Goal: Find specific page/section: Find specific page/section

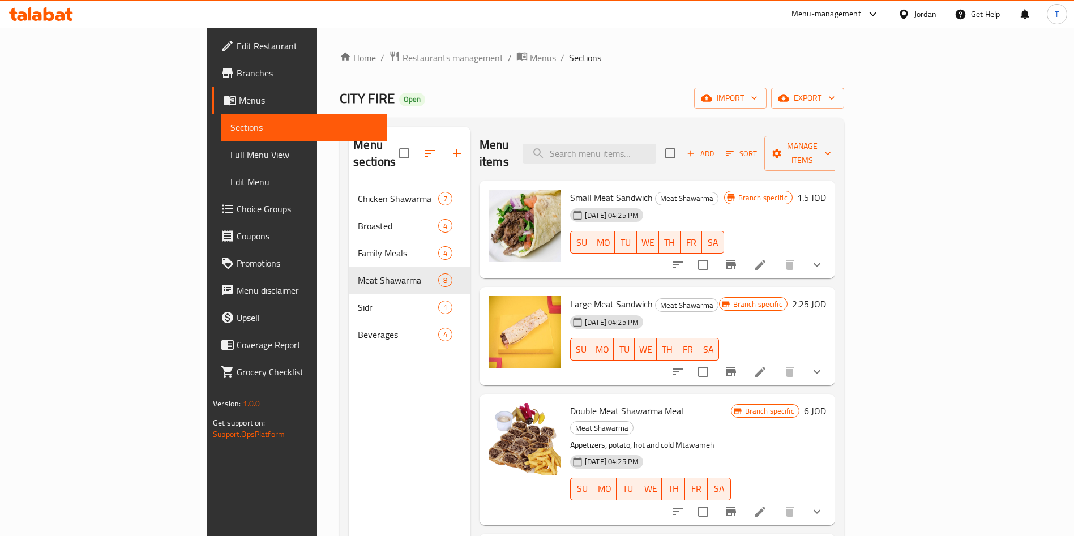
click at [403, 59] on span "Restaurants management" at bounding box center [453, 58] width 101 height 14
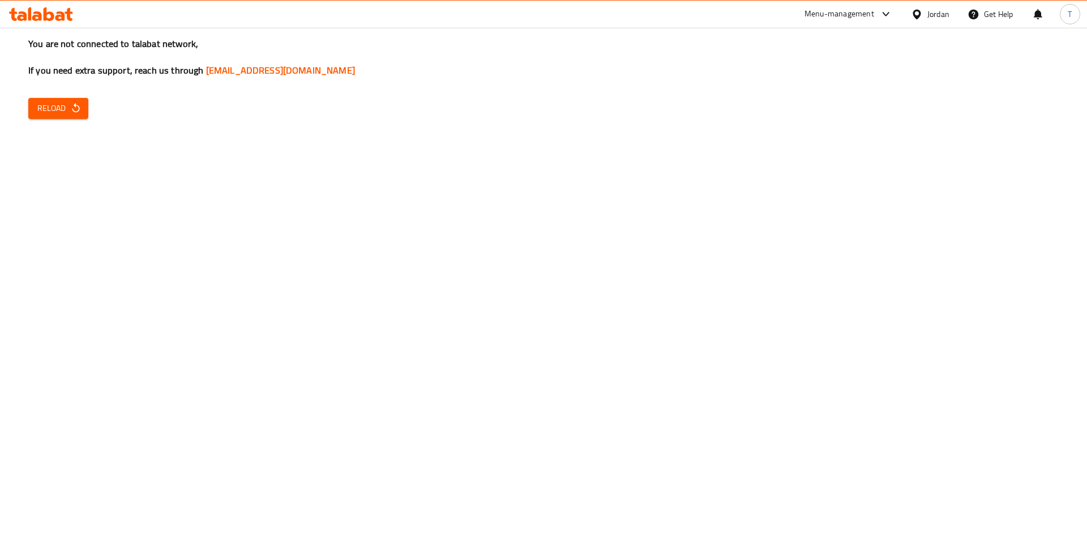
click at [24, 122] on div "You are not connected to talabat network, If you need extra support, reach us t…" at bounding box center [543, 268] width 1087 height 536
click at [62, 113] on span "Reload" at bounding box center [58, 108] width 42 height 14
click at [27, 117] on div "You are not connected to talabat network, If you need extra support, reach us t…" at bounding box center [543, 268] width 1087 height 536
click at [72, 113] on icon "button" at bounding box center [75, 107] width 11 height 11
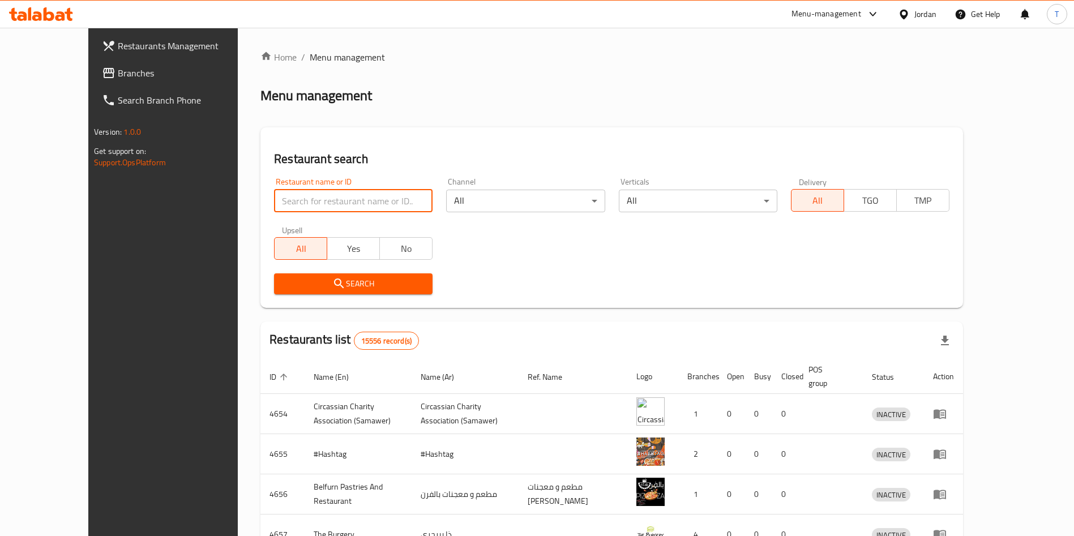
click at [332, 196] on input "search" at bounding box center [353, 201] width 159 height 23
type input "[DEMOGRAPHIC_DATA]"
click at [383, 281] on span "Search" at bounding box center [353, 284] width 140 height 14
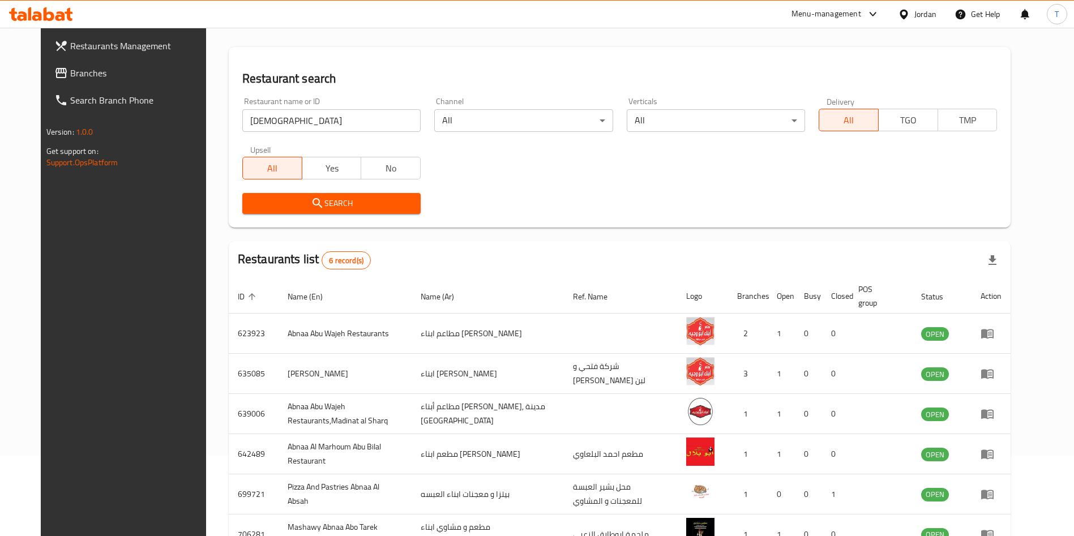
scroll to position [160, 0]
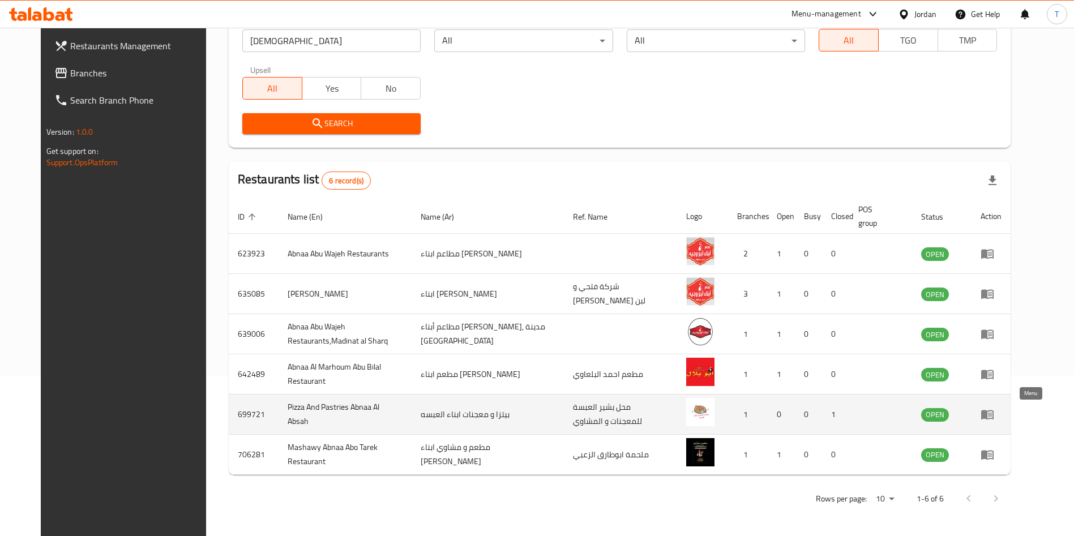
click at [994, 410] on icon "enhanced table" at bounding box center [988, 415] width 14 height 14
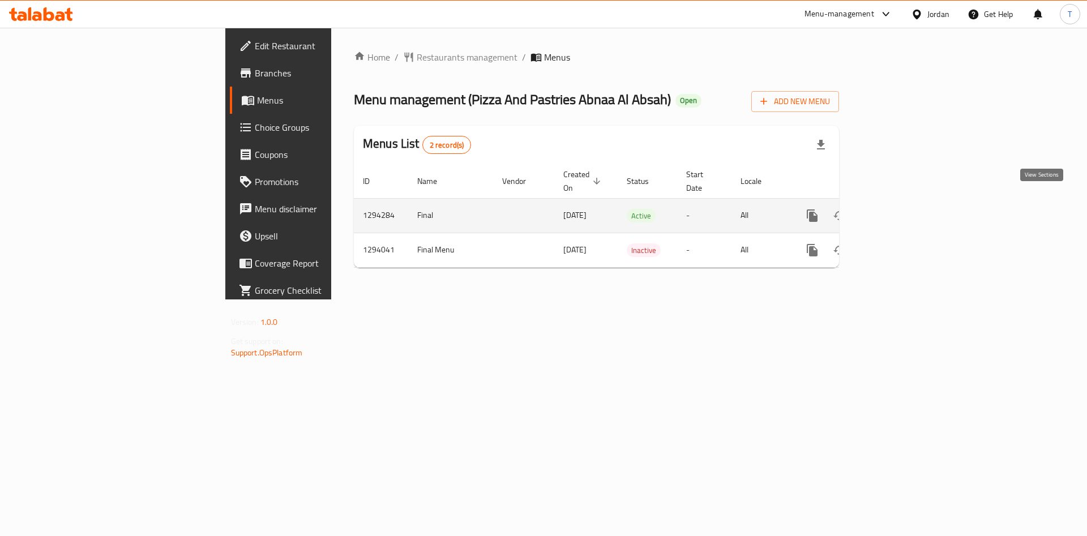
click at [901, 209] on icon "enhanced table" at bounding box center [894, 216] width 14 height 14
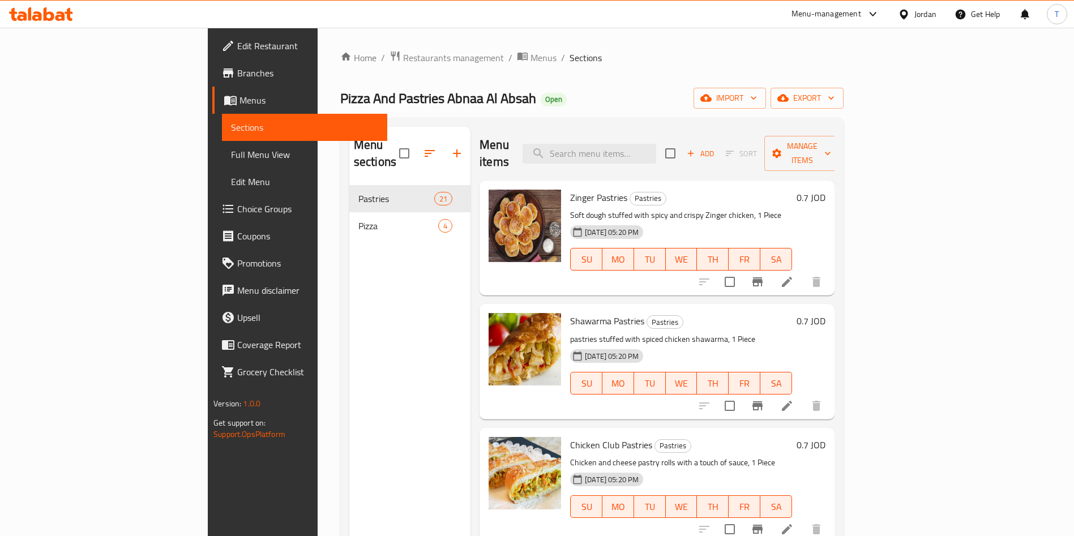
click at [237, 68] on span "Branches" at bounding box center [307, 73] width 141 height 14
